Goal: Register for event/course

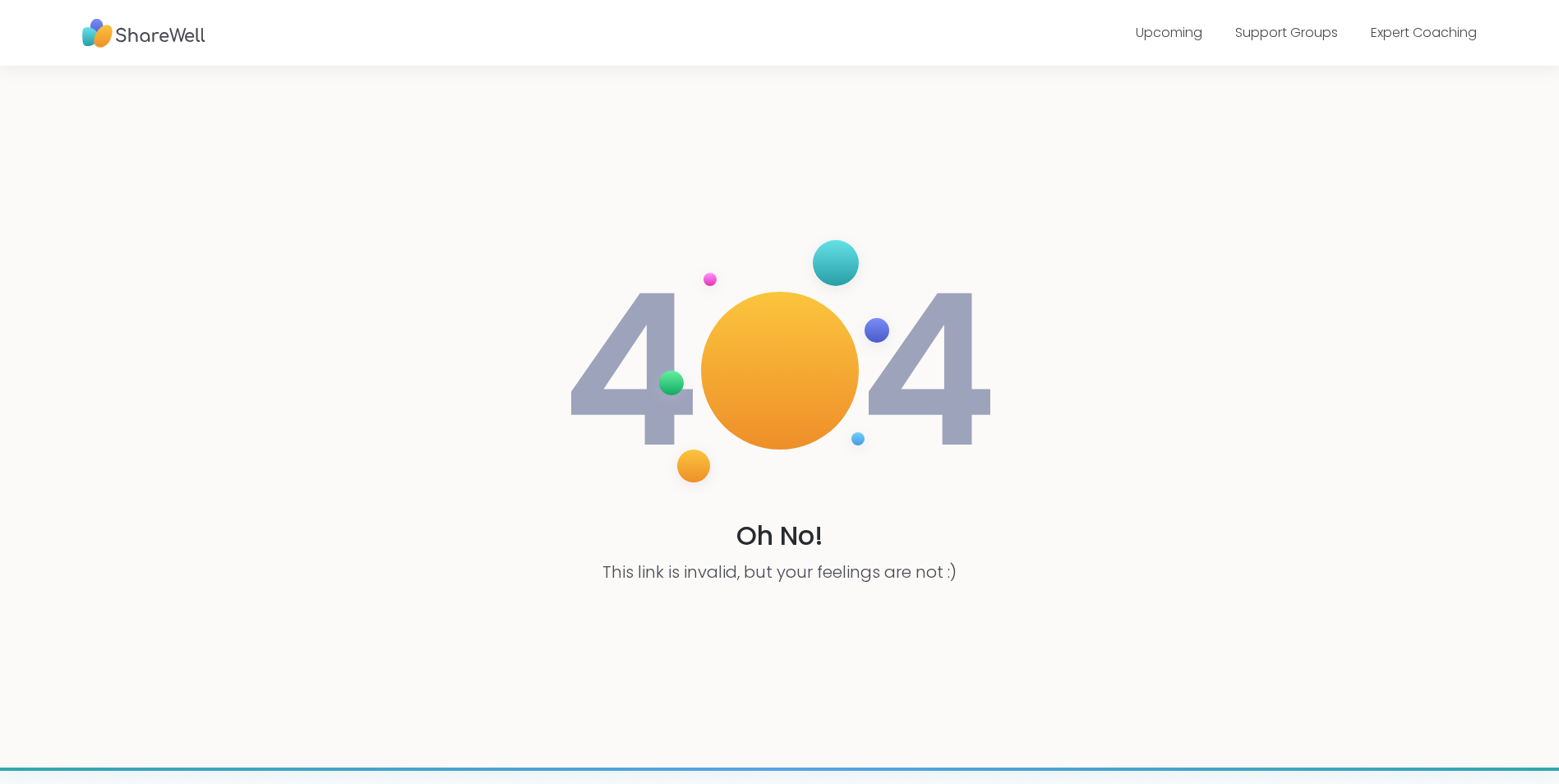
click at [150, 42] on img at bounding box center [144, 33] width 123 height 46
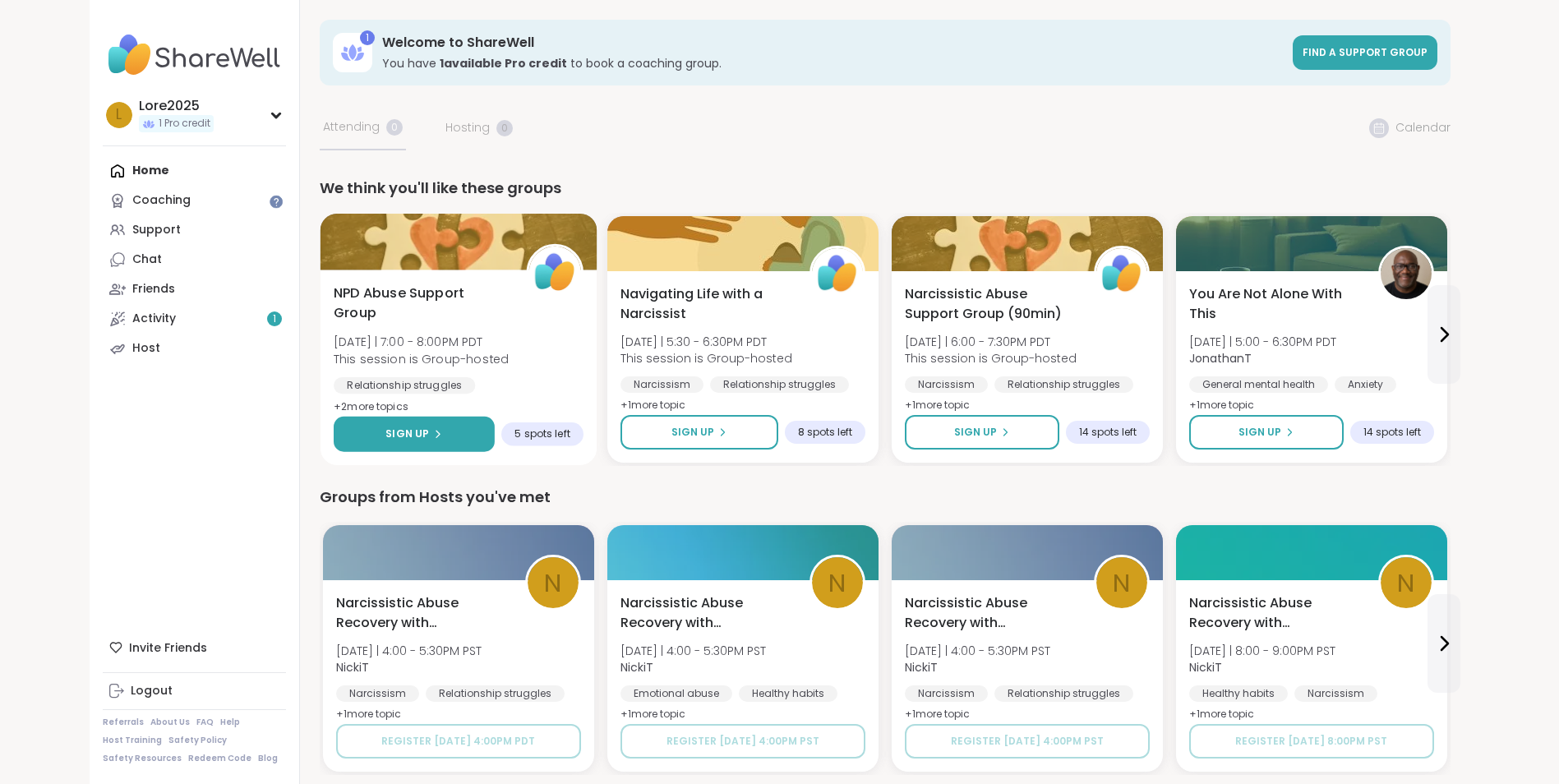
click at [466, 429] on button "Sign Up" at bounding box center [415, 434] width 161 height 36
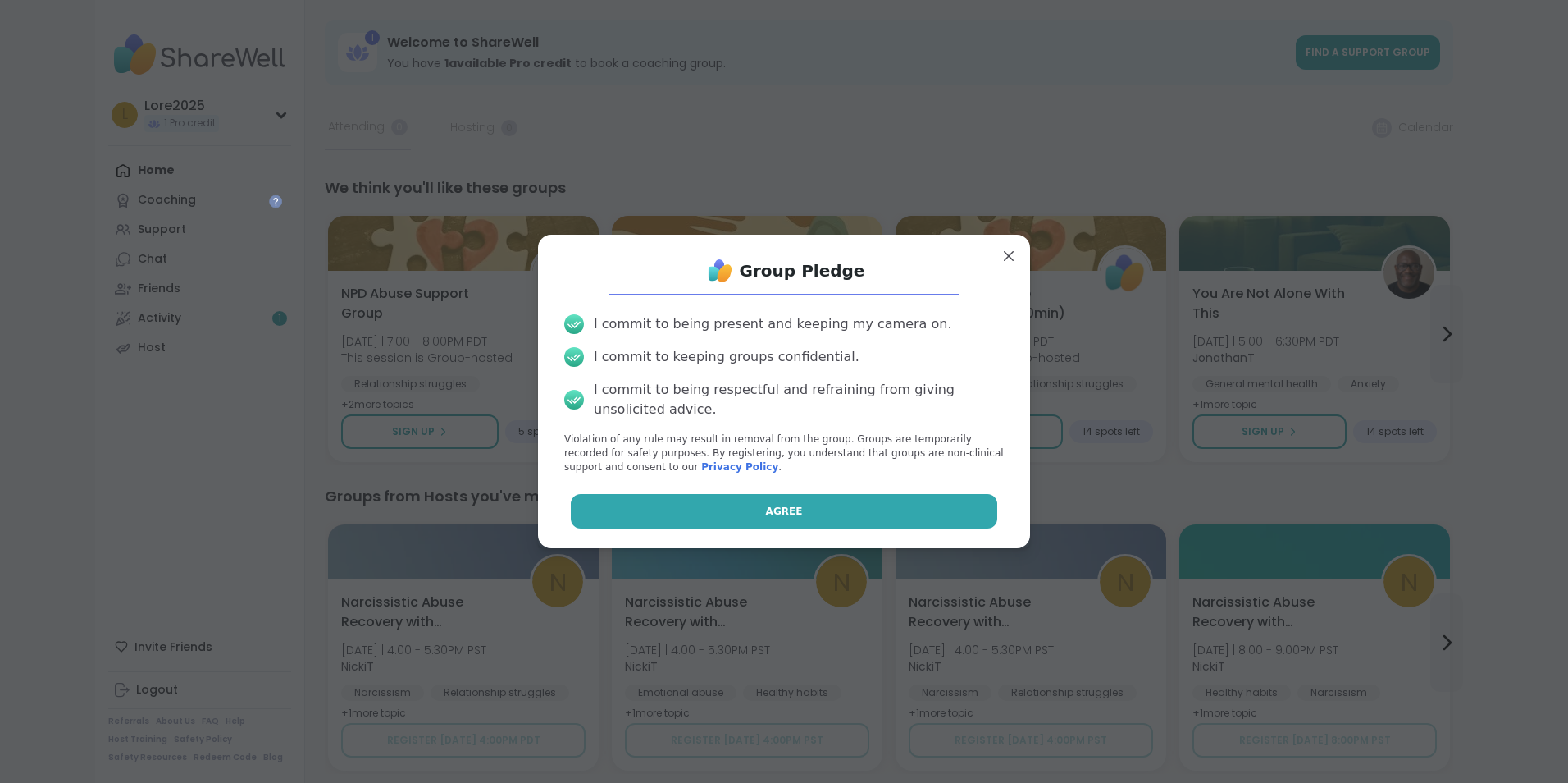
click at [837, 509] on button "Agree" at bounding box center [784, 511] width 427 height 35
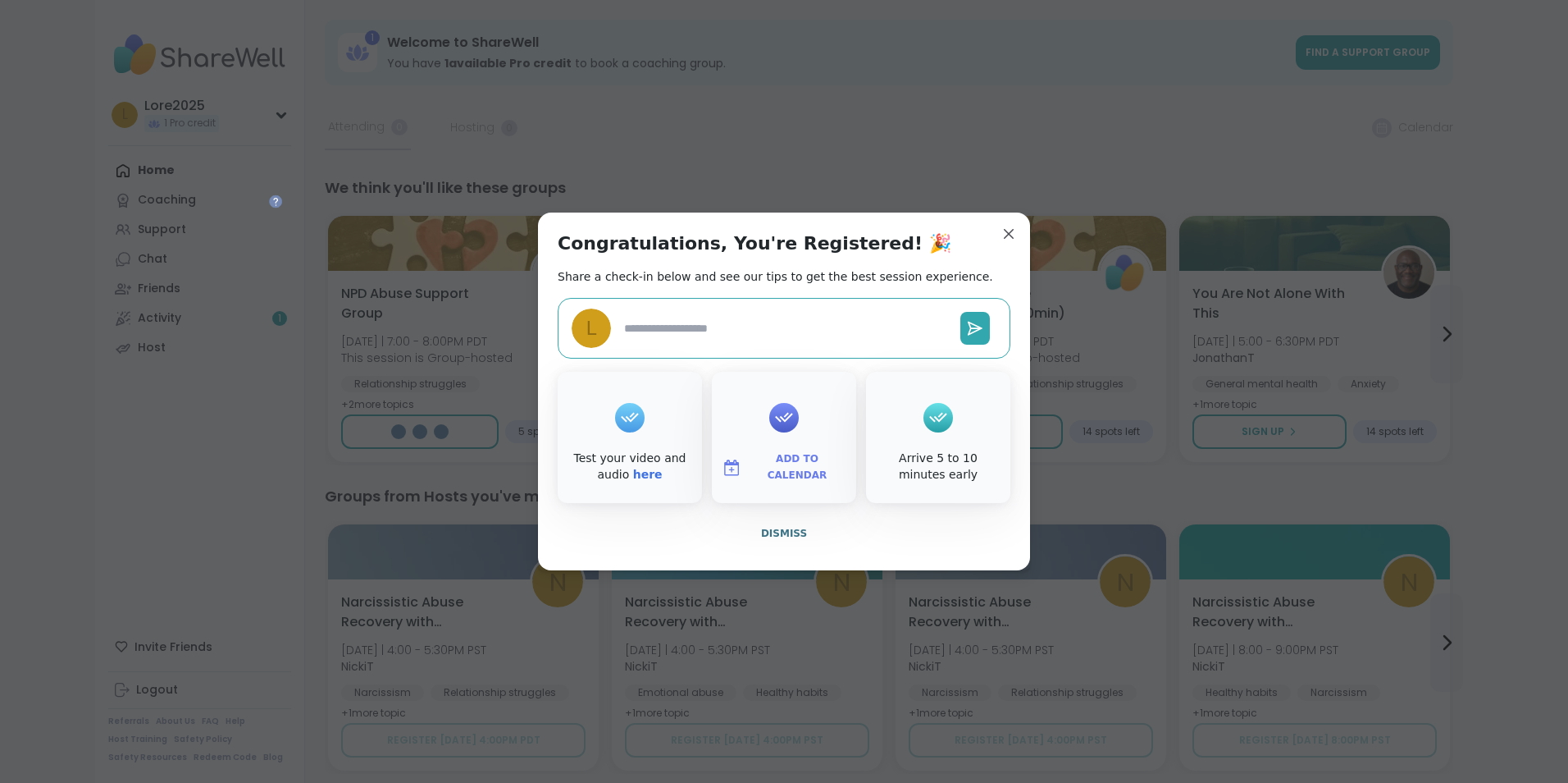
type textarea "*"
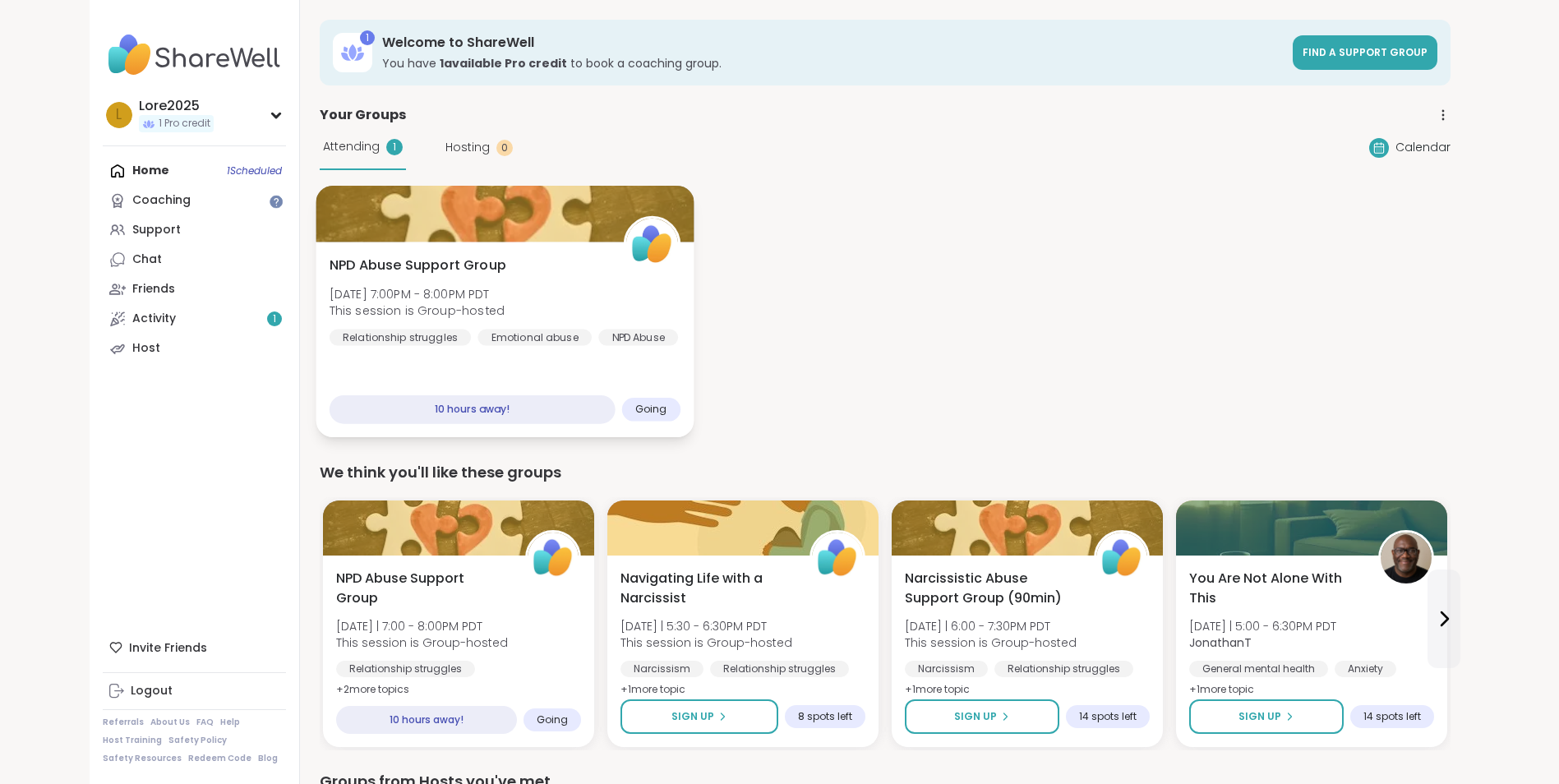
click at [433, 263] on span "NPD Abuse Support Group" at bounding box center [417, 265] width 177 height 20
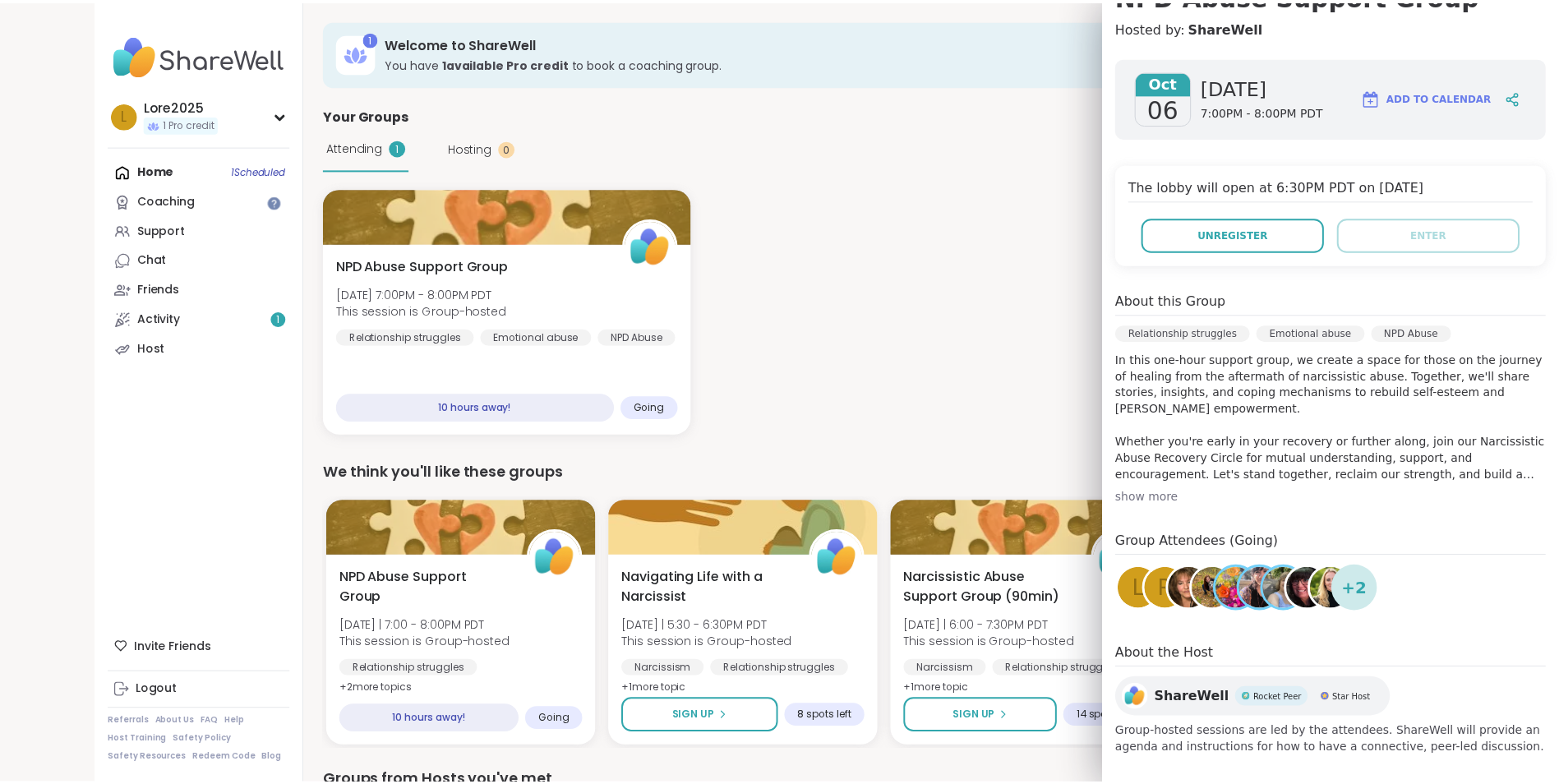
scroll to position [196, 0]
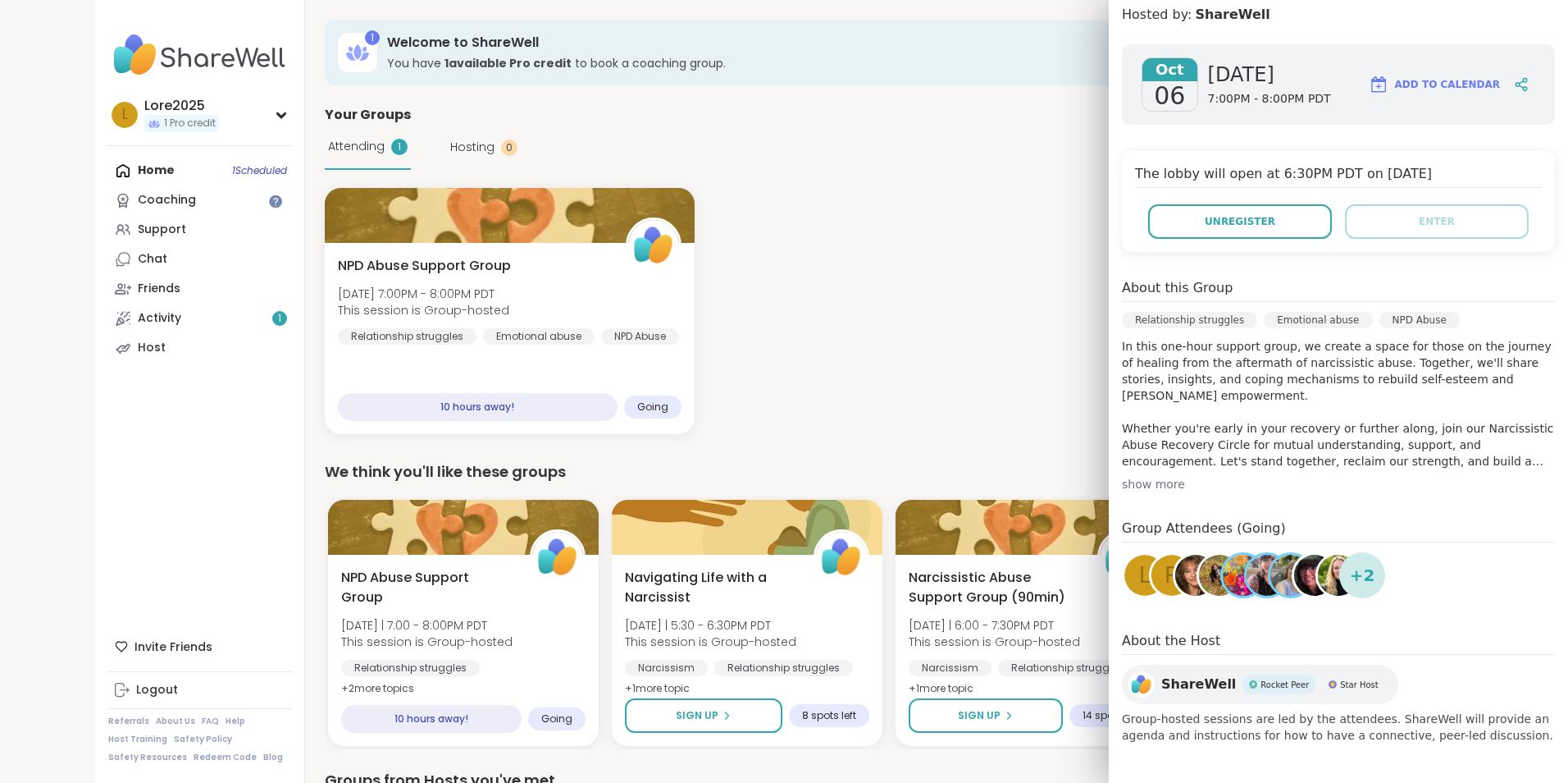
click at [1352, 579] on span "+ 2" at bounding box center [1362, 575] width 26 height 25
click at [933, 400] on div "NPD Abuse Support Group [DATE] 7:00PM - 8:00PM PDT This session is Group-hosted…" at bounding box center [889, 311] width 1129 height 246
